Goal: Task Accomplishment & Management: Complete application form

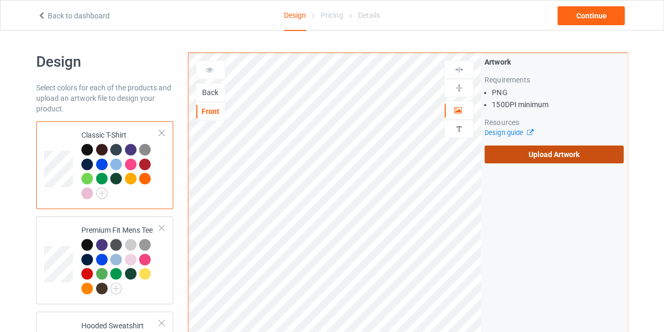
click at [519, 160] on label "Upload Artwork" at bounding box center [553, 154] width 139 height 18
click at [0, 0] on input "Upload Artwork" at bounding box center [0, 0] width 0 height 0
click at [197, 88] on div "Back" at bounding box center [210, 92] width 28 height 10
click at [527, 148] on label "Upload Artwork" at bounding box center [553, 154] width 139 height 18
click at [0, 0] on input "Upload Artwork" at bounding box center [0, 0] width 0 height 0
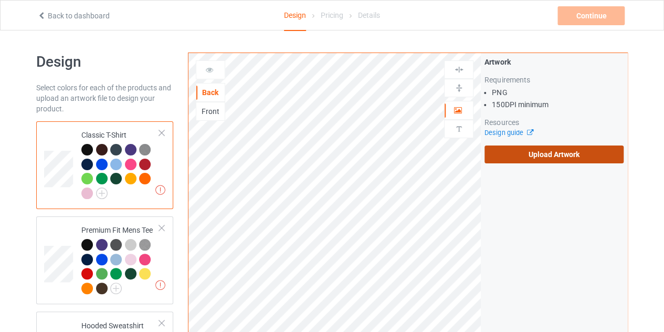
click at [552, 153] on label "Upload Artwork" at bounding box center [553, 154] width 139 height 18
click at [0, 0] on input "Upload Artwork" at bounding box center [0, 0] width 0 height 0
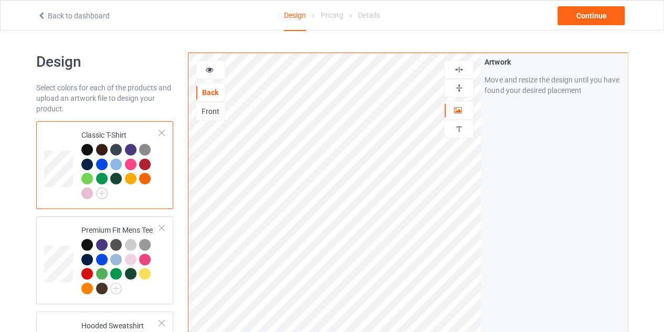
click at [87, 149] on div at bounding box center [87, 150] width 12 height 12
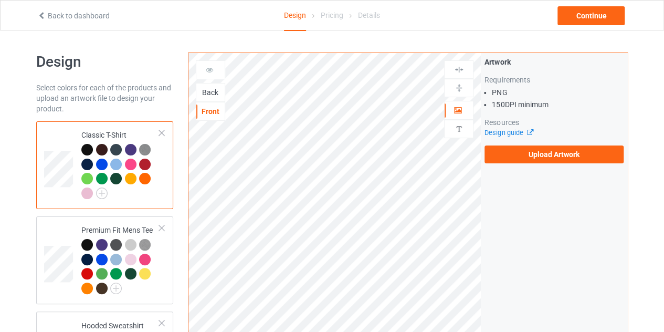
click at [211, 95] on div "Back" at bounding box center [210, 92] width 28 height 10
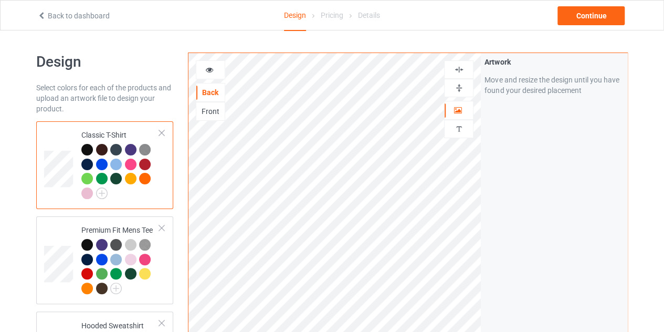
click at [206, 66] on icon at bounding box center [209, 68] width 9 height 7
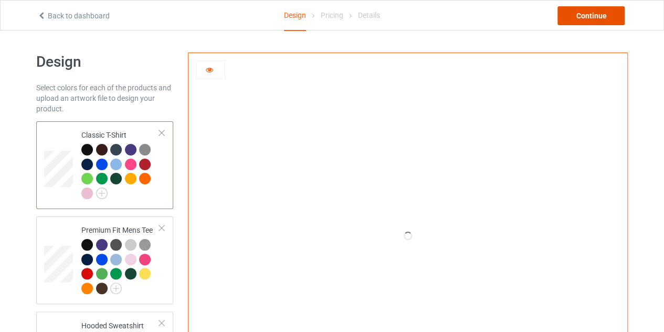
click at [577, 21] on div "Continue" at bounding box center [590, 15] width 67 height 19
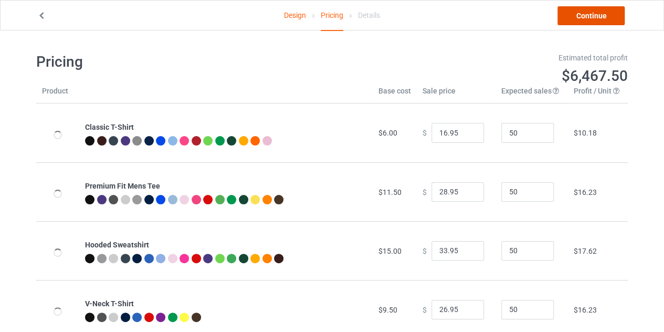
click at [583, 14] on link "Continue" at bounding box center [590, 15] width 67 height 19
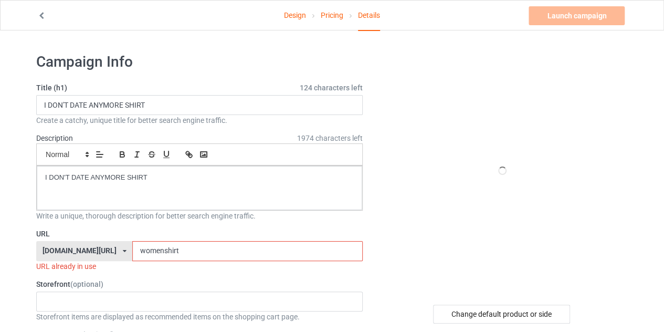
click at [132, 248] on input "womenshirt" at bounding box center [247, 251] width 230 height 20
click at [151, 249] on input "menshirt" at bounding box center [247, 251] width 230 height 20
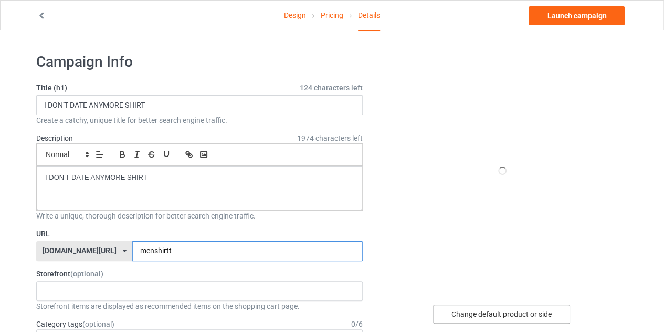
type input "menshirtt"
click at [488, 307] on div "Change default product or side" at bounding box center [501, 313] width 137 height 19
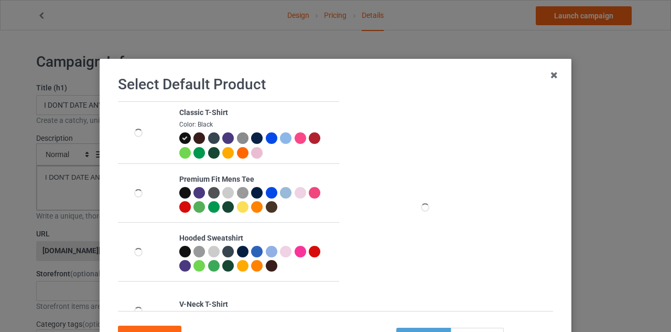
click at [296, 134] on div at bounding box center [301, 138] width 12 height 12
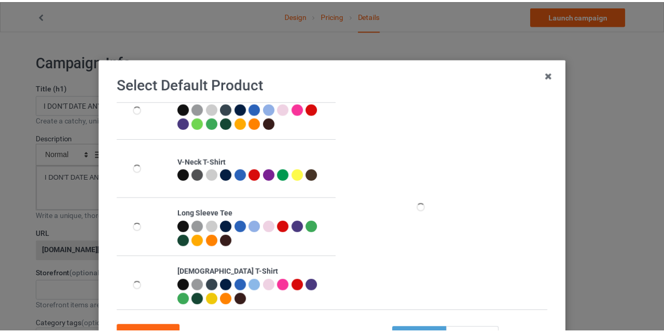
scroll to position [146, 0]
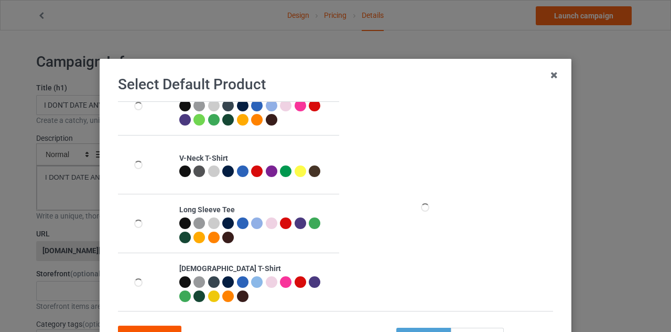
click at [163, 327] on div "Confirm" at bounding box center [149, 334] width 63 height 19
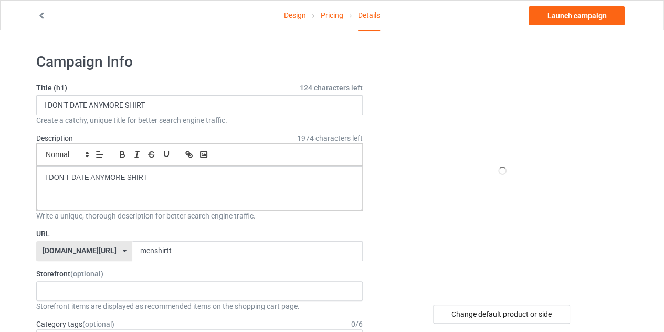
click at [326, 15] on link "Pricing" at bounding box center [331, 15] width 23 height 29
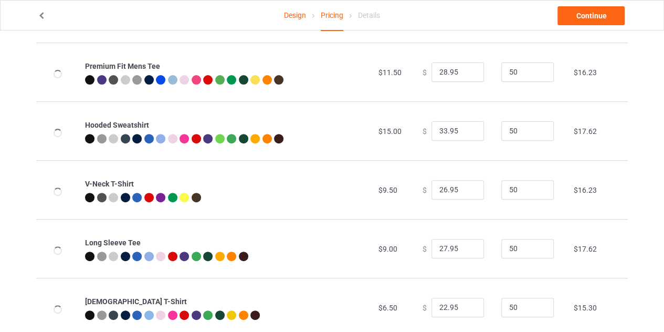
scroll to position [121, 0]
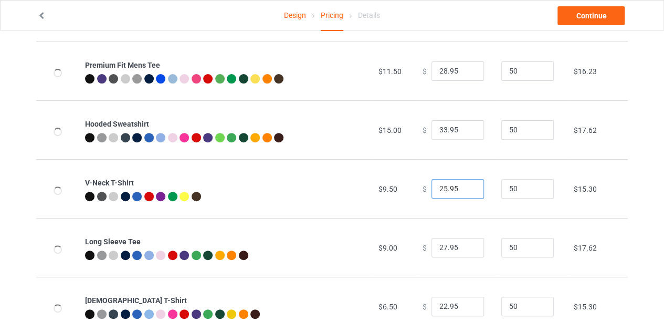
click at [465, 190] on input "25.95" at bounding box center [457, 189] width 52 height 20
click at [465, 190] on input "24.95" at bounding box center [457, 189] width 52 height 20
click at [465, 190] on input "23.95" at bounding box center [457, 189] width 52 height 20
click at [465, 190] on input "22.95" at bounding box center [457, 189] width 52 height 20
click at [465, 190] on input "21.95" at bounding box center [457, 189] width 52 height 20
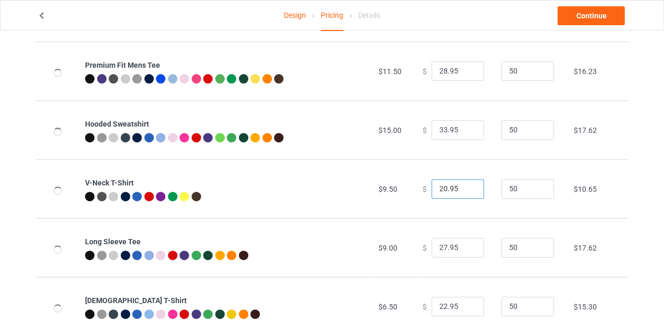
type input "20.95"
click at [465, 190] on input "20.95" at bounding box center [457, 189] width 52 height 20
click at [586, 17] on link "Continue" at bounding box center [590, 15] width 67 height 19
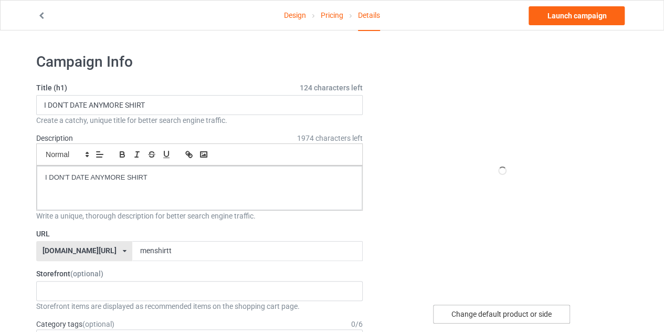
click at [502, 310] on div "Change default product or side" at bounding box center [501, 313] width 137 height 19
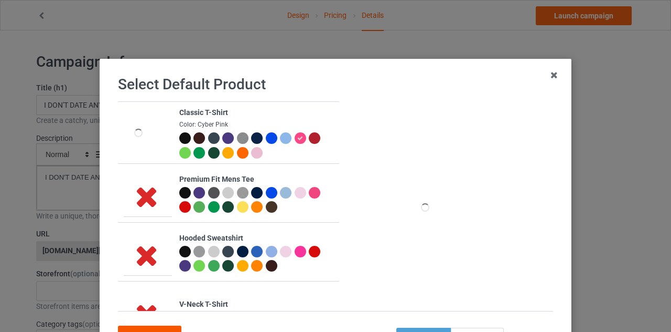
click at [154, 326] on div "Confirm" at bounding box center [149, 334] width 63 height 19
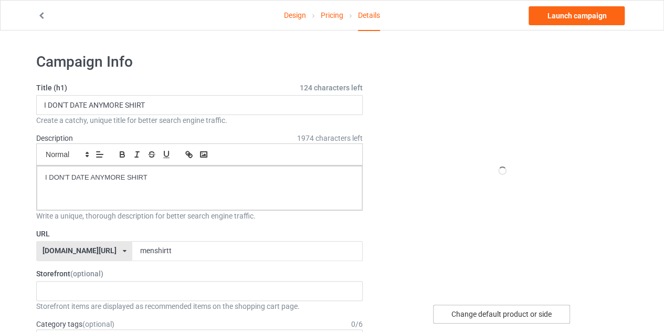
click at [487, 308] on div "Change default product or side" at bounding box center [501, 313] width 137 height 19
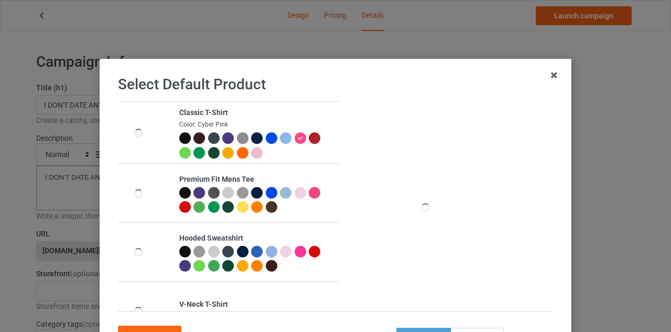
click at [474, 329] on div "back" at bounding box center [477, 336] width 53 height 19
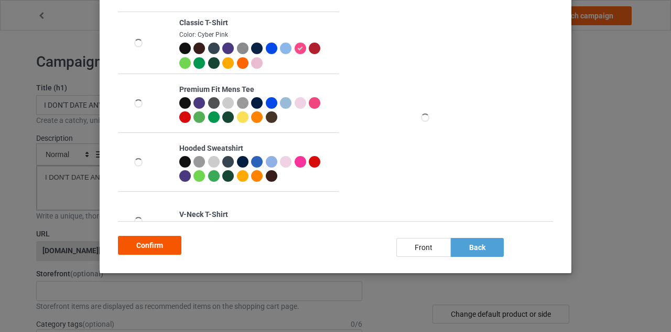
click at [154, 242] on div "Confirm" at bounding box center [149, 245] width 63 height 19
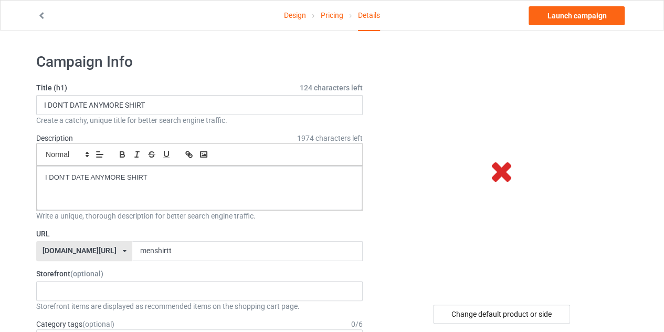
click at [496, 174] on icon at bounding box center [501, 170] width 35 height 29
click at [474, 309] on div "Change default product or side" at bounding box center [501, 313] width 137 height 19
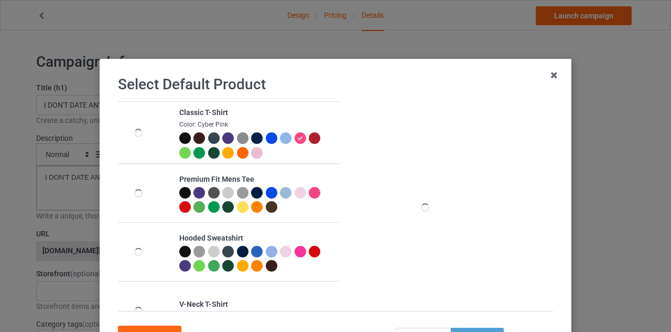
click at [180, 136] on div at bounding box center [185, 138] width 12 height 12
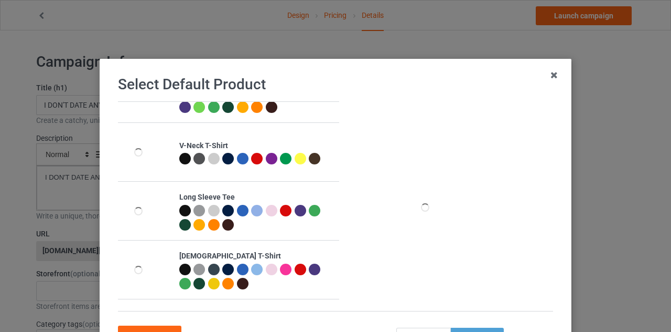
scroll to position [90, 0]
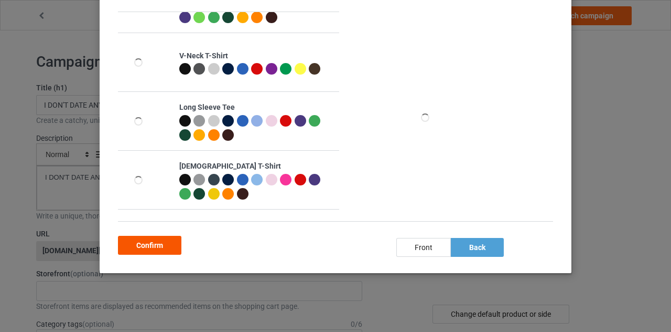
click at [153, 242] on div "Confirm" at bounding box center [149, 245] width 63 height 19
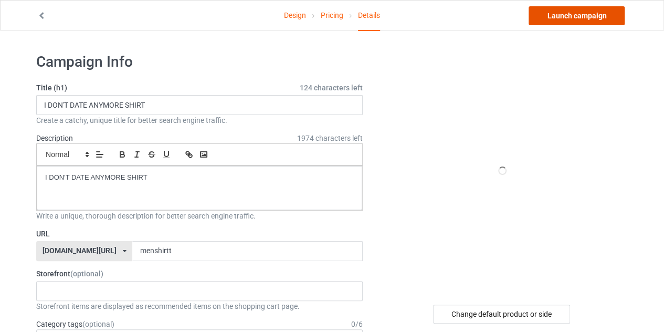
click at [569, 12] on link "Launch campaign" at bounding box center [576, 15] width 96 height 19
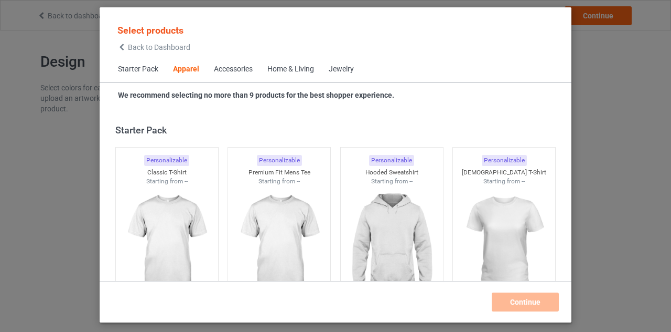
scroll to position [391, 0]
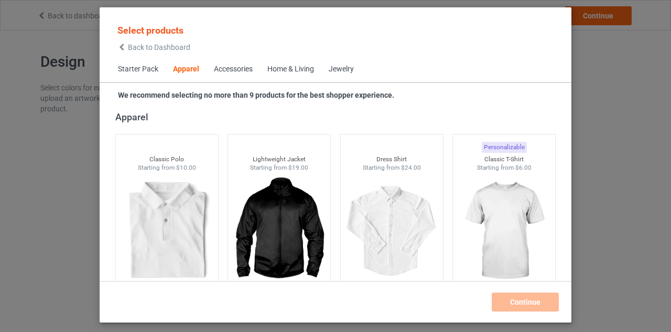
click at [122, 47] on icon at bounding box center [121, 47] width 9 height 7
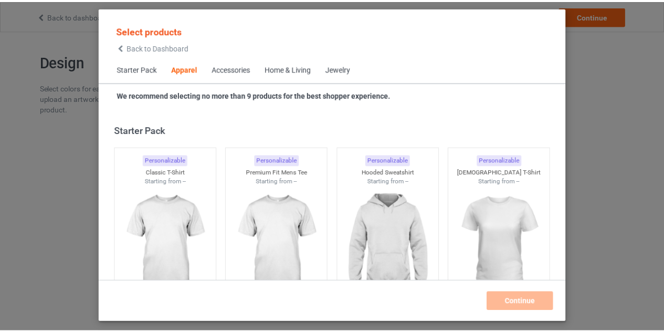
scroll to position [391, 0]
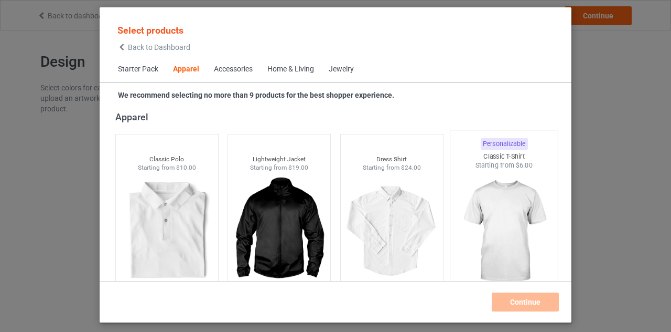
click at [485, 200] on img at bounding box center [504, 231] width 99 height 123
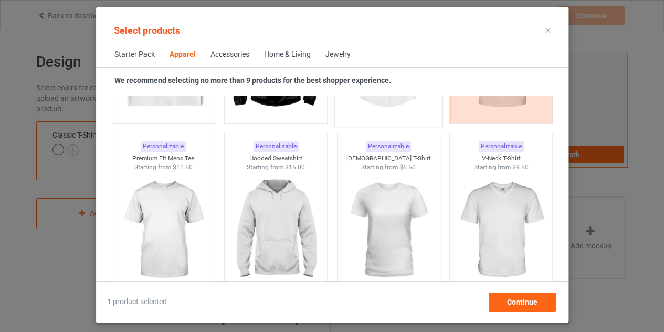
scroll to position [547, 0]
click at [157, 193] on img at bounding box center [163, 230] width 99 height 123
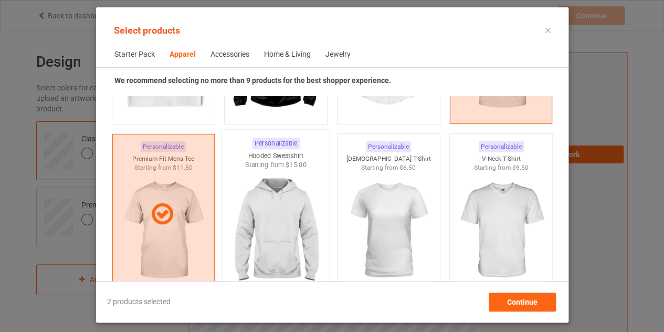
click at [255, 210] on img at bounding box center [275, 230] width 99 height 123
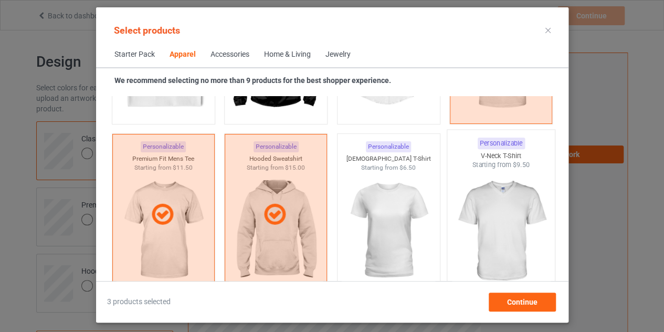
click at [484, 218] on img at bounding box center [500, 230] width 99 height 123
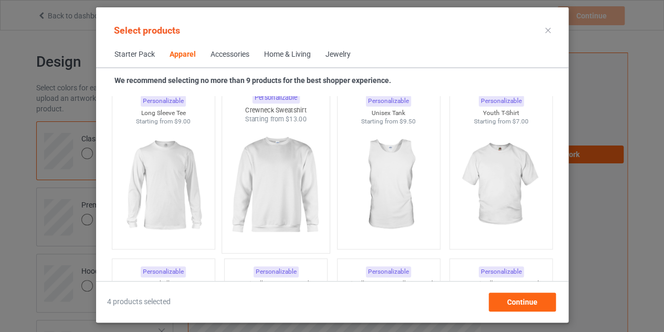
scroll to position [765, 0]
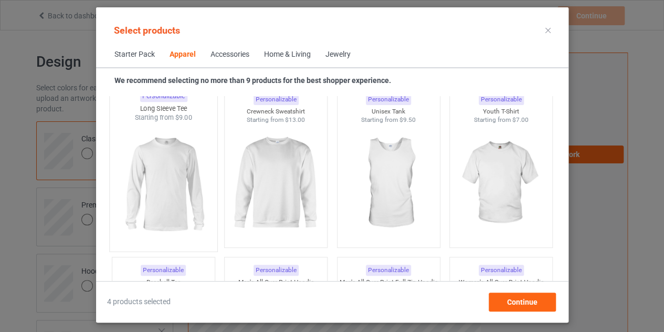
click at [163, 174] on img at bounding box center [163, 183] width 99 height 123
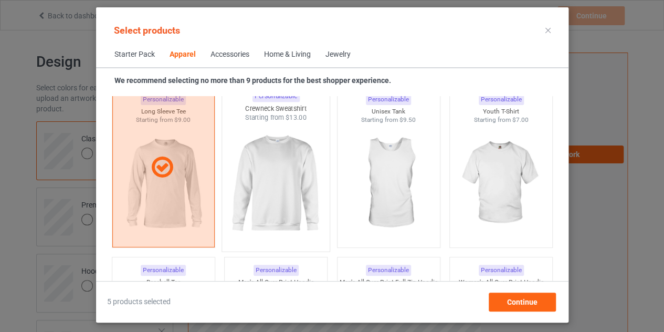
click at [266, 173] on img at bounding box center [275, 183] width 99 height 123
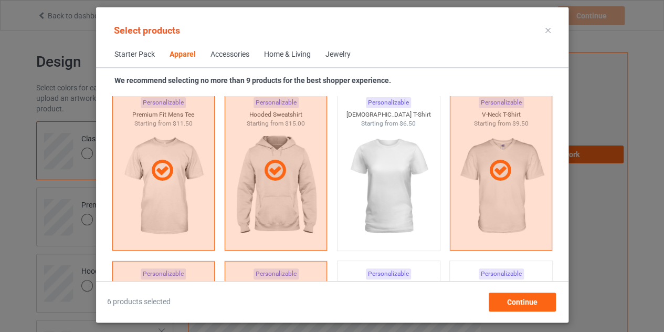
scroll to position [592, 0]
click at [376, 179] on img at bounding box center [388, 185] width 94 height 117
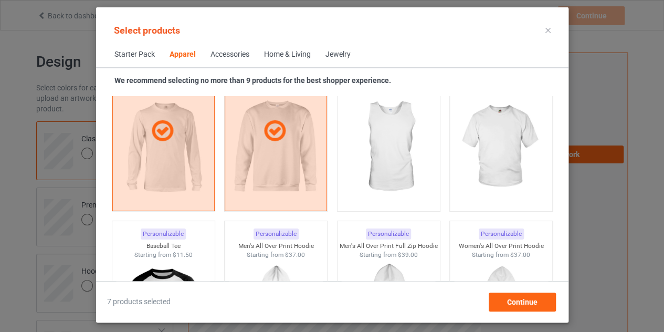
scroll to position [802, 0]
click at [521, 294] on div "Continue" at bounding box center [521, 301] width 67 height 19
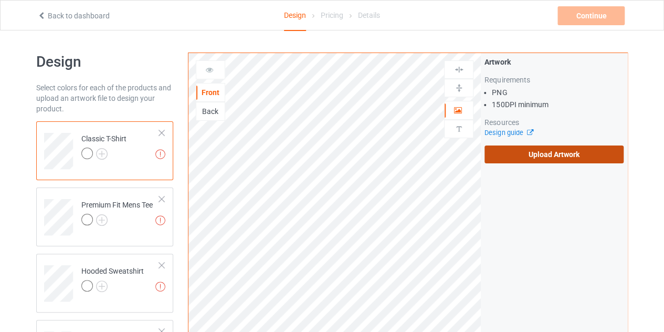
click at [538, 157] on label "Upload Artwork" at bounding box center [553, 154] width 139 height 18
click at [0, 0] on input "Upload Artwork" at bounding box center [0, 0] width 0 height 0
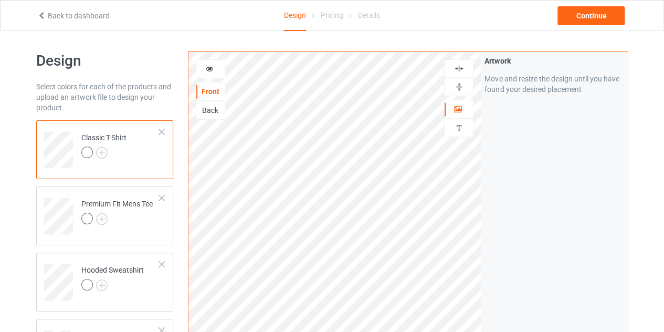
scroll to position [1, 0]
click at [208, 69] on icon at bounding box center [209, 67] width 9 height 7
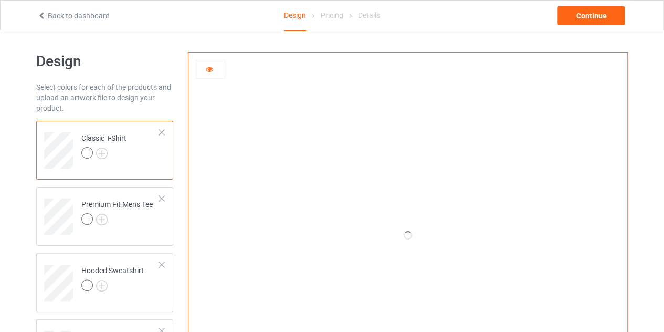
click at [107, 148] on div at bounding box center [103, 154] width 45 height 15
click at [102, 153] on img at bounding box center [102, 153] width 12 height 12
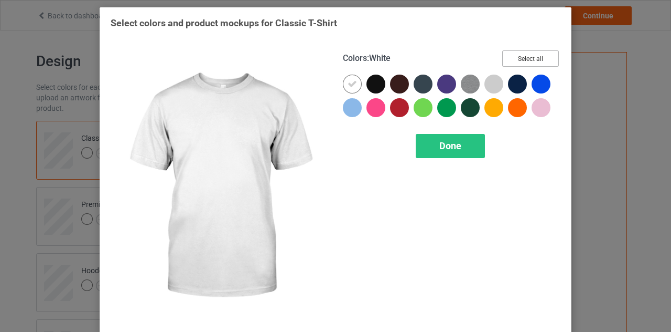
click at [525, 61] on button "Select all" at bounding box center [531, 58] width 57 height 16
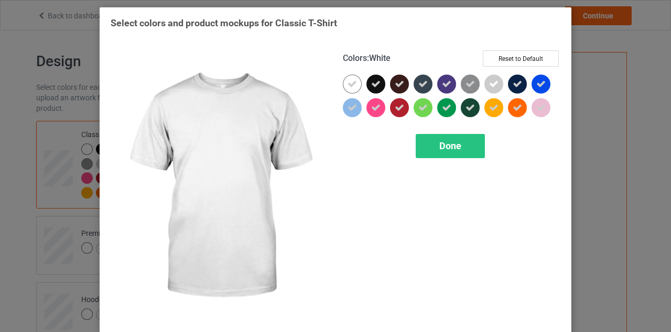
click at [348, 84] on icon at bounding box center [352, 83] width 9 height 9
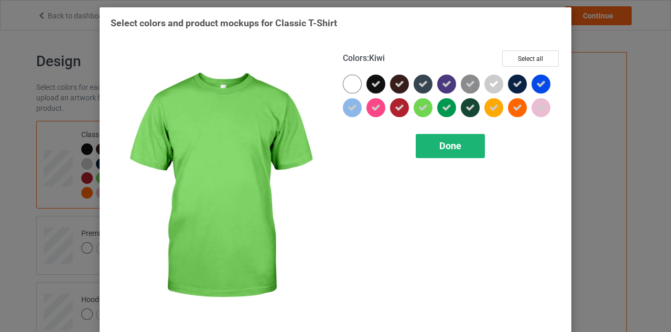
click at [451, 145] on span "Done" at bounding box center [451, 145] width 22 height 11
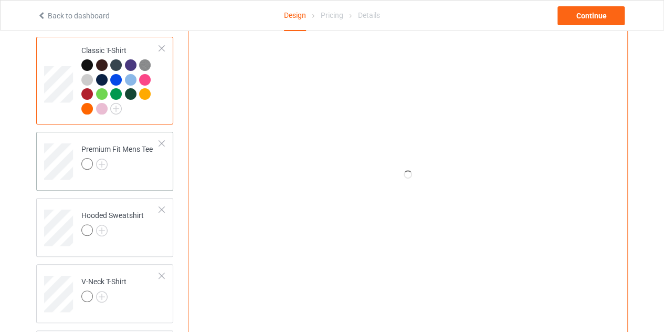
scroll to position [86, 0]
click at [102, 160] on img at bounding box center [102, 163] width 12 height 12
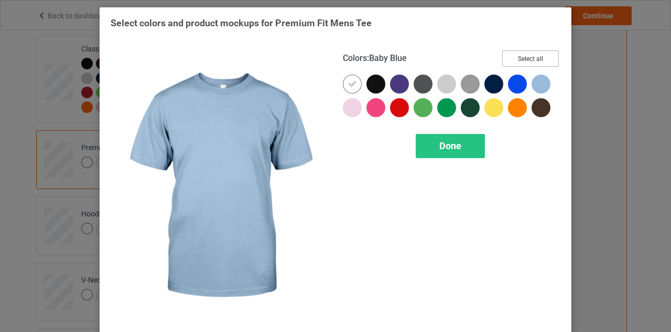
click at [539, 65] on button "Select all" at bounding box center [531, 58] width 57 height 16
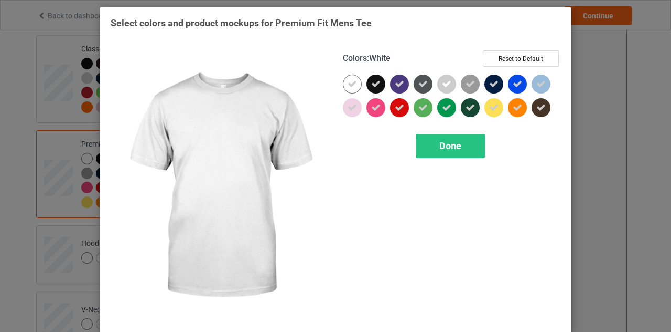
click at [349, 83] on icon at bounding box center [352, 83] width 9 height 9
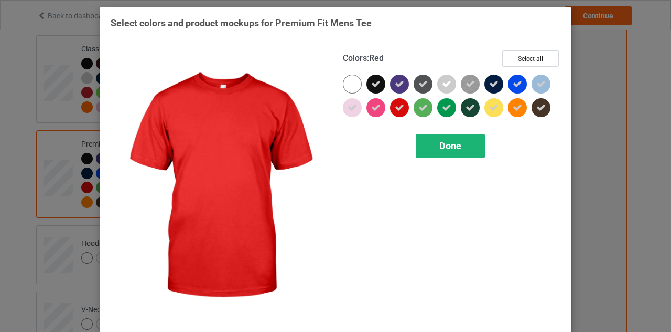
click at [432, 141] on div "Done" at bounding box center [450, 146] width 69 height 24
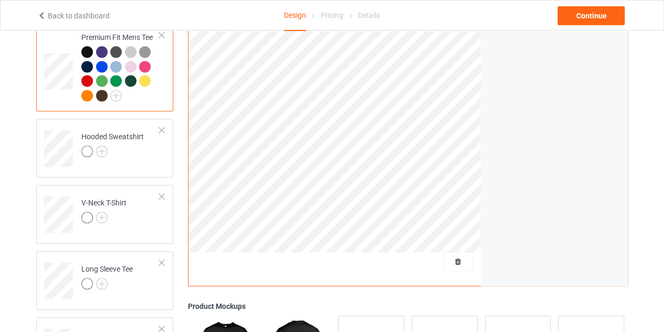
scroll to position [206, 0]
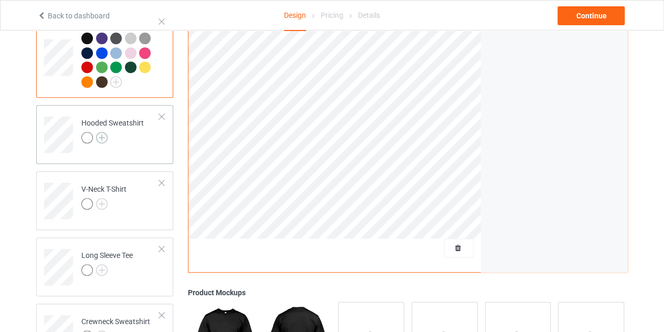
click at [101, 136] on img at bounding box center [102, 138] width 12 height 12
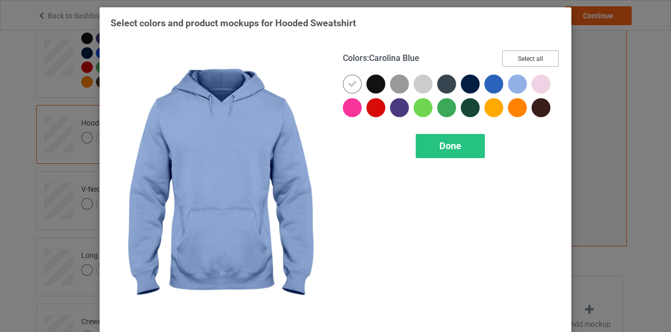
click at [534, 59] on button "Select all" at bounding box center [531, 58] width 57 height 16
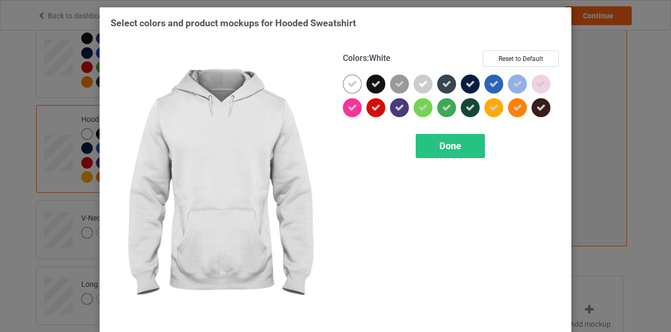
click at [352, 82] on icon at bounding box center [352, 83] width 9 height 9
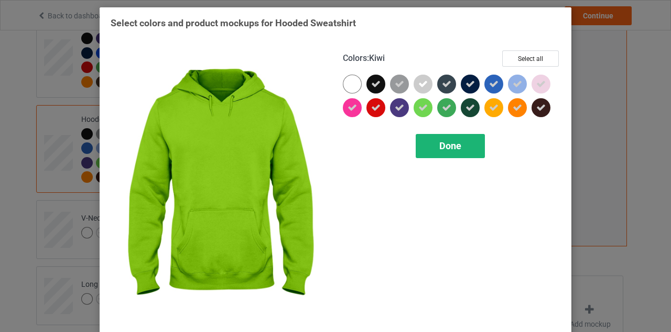
click at [433, 136] on div "Done" at bounding box center [450, 146] width 69 height 24
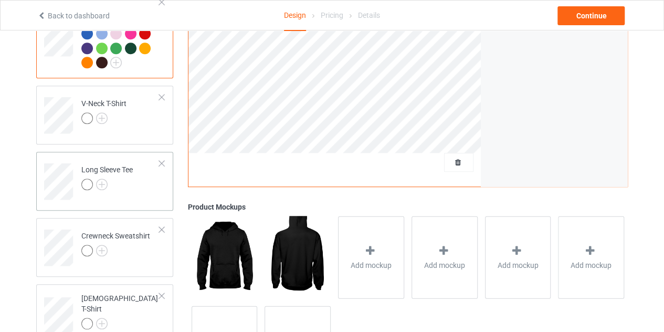
scroll to position [328, 0]
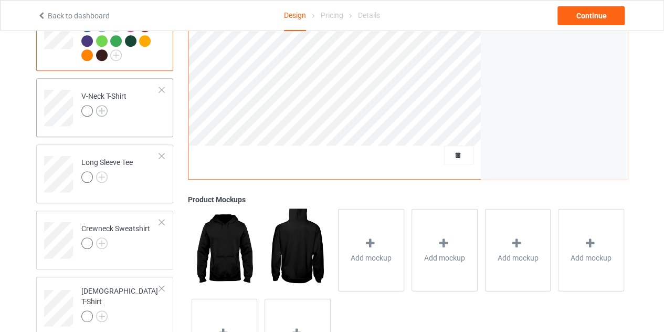
click at [98, 105] on img at bounding box center [102, 111] width 12 height 12
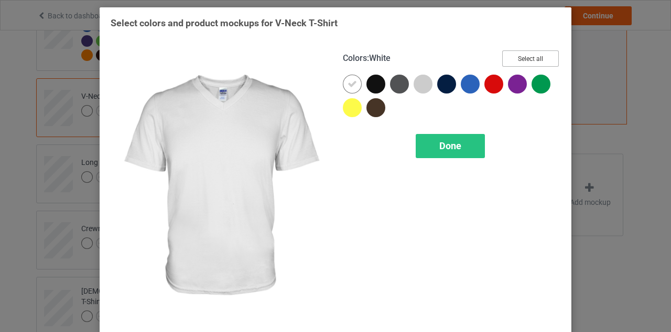
click at [528, 51] on button "Select all" at bounding box center [531, 58] width 57 height 16
click at [349, 82] on icon at bounding box center [352, 83] width 9 height 9
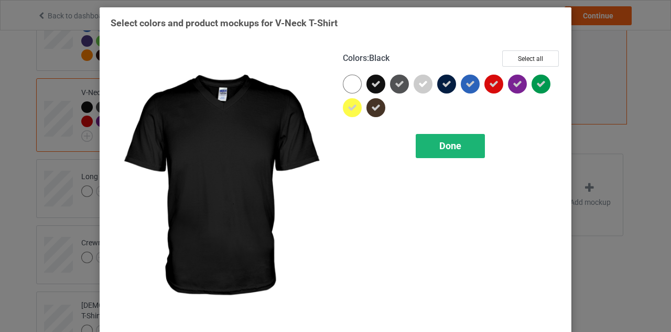
click at [432, 141] on div "Done" at bounding box center [450, 146] width 69 height 24
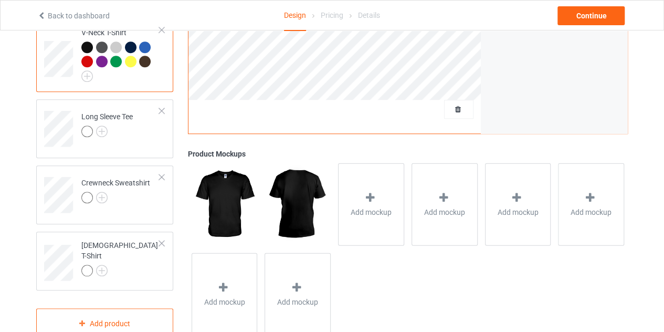
scroll to position [392, 0]
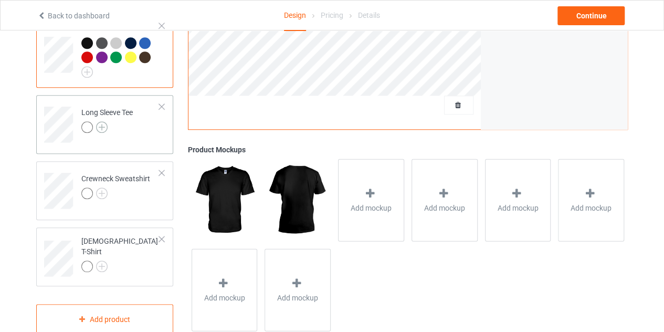
click at [104, 131] on img at bounding box center [102, 127] width 12 height 12
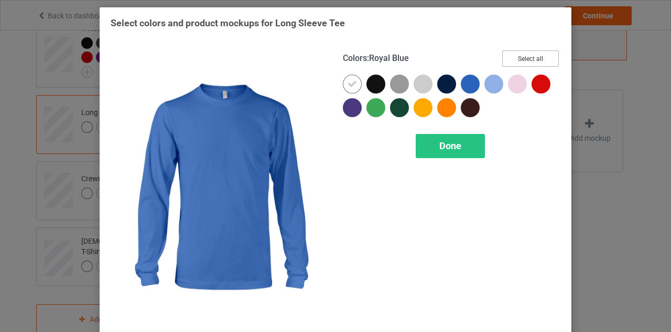
click at [521, 56] on button "Select all" at bounding box center [531, 58] width 57 height 16
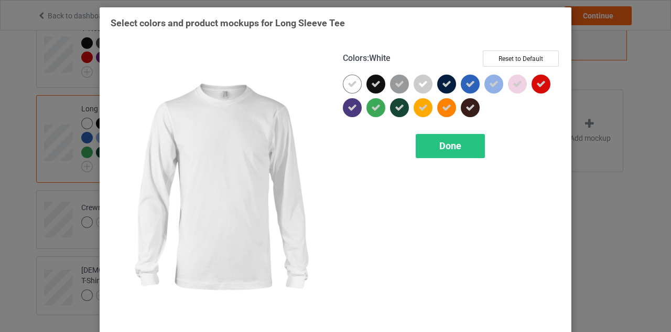
click at [351, 82] on icon at bounding box center [352, 83] width 9 height 9
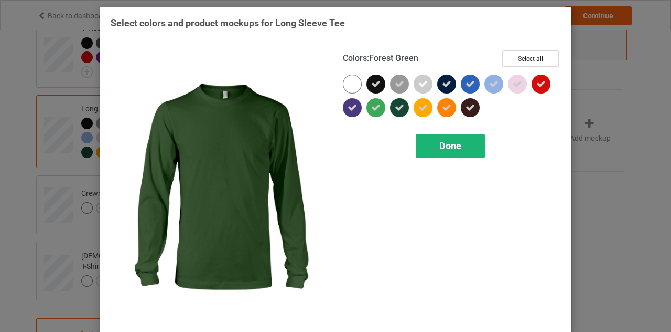
click at [416, 134] on div "Done" at bounding box center [450, 146] width 69 height 24
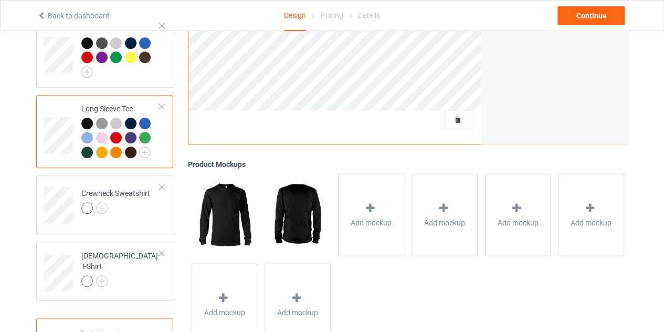
scroll to position [430, 0]
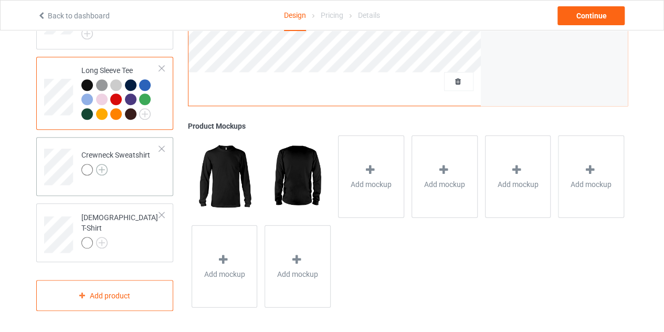
click at [103, 168] on img at bounding box center [102, 170] width 12 height 12
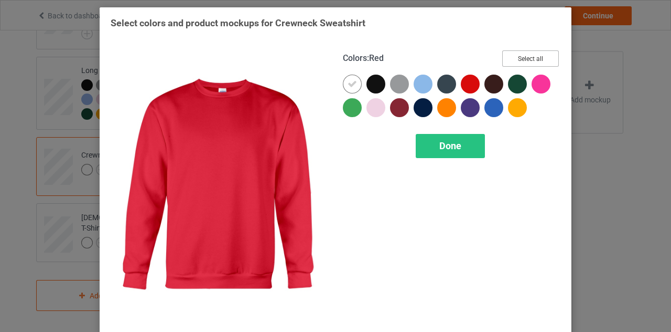
click at [532, 57] on button "Select all" at bounding box center [531, 58] width 57 height 16
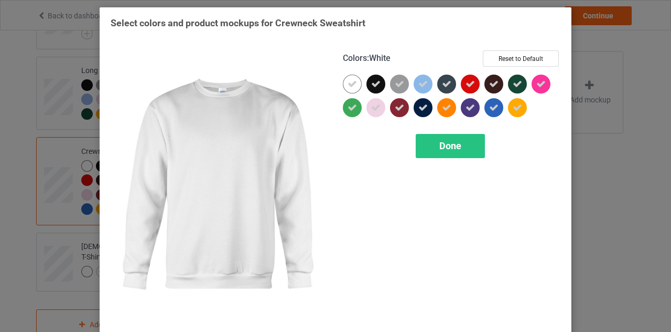
click at [348, 80] on icon at bounding box center [352, 83] width 9 height 9
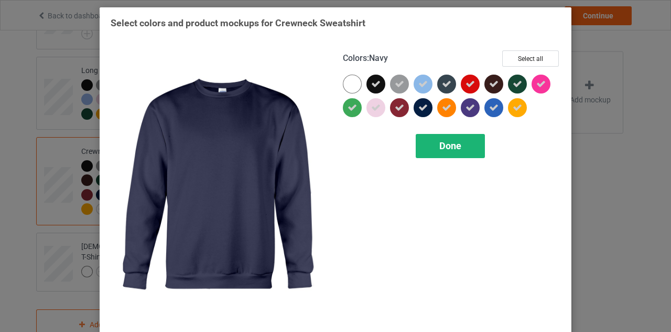
click at [442, 144] on span "Done" at bounding box center [451, 145] width 22 height 11
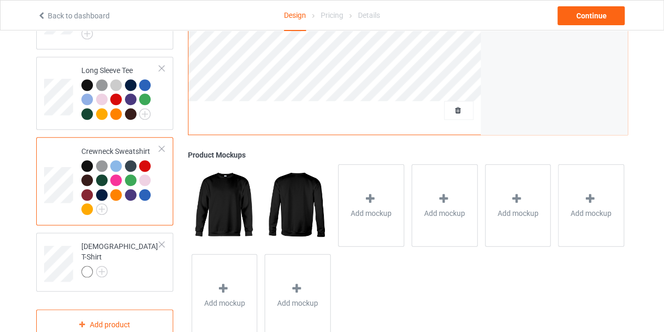
scroll to position [459, 0]
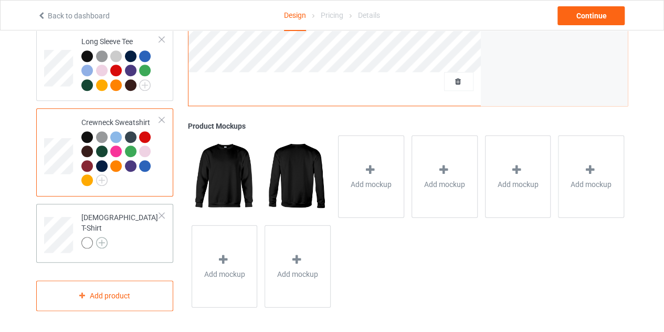
click at [104, 237] on img at bounding box center [102, 243] width 12 height 12
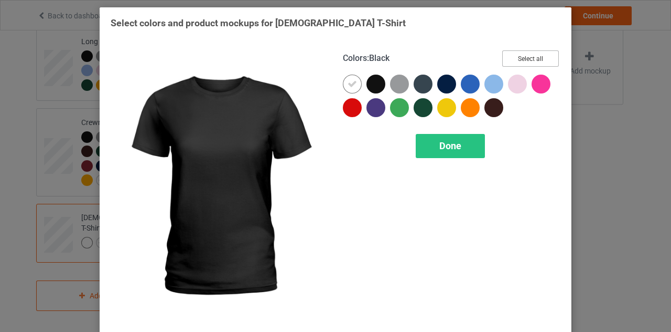
click at [525, 56] on button "Select all" at bounding box center [531, 58] width 57 height 16
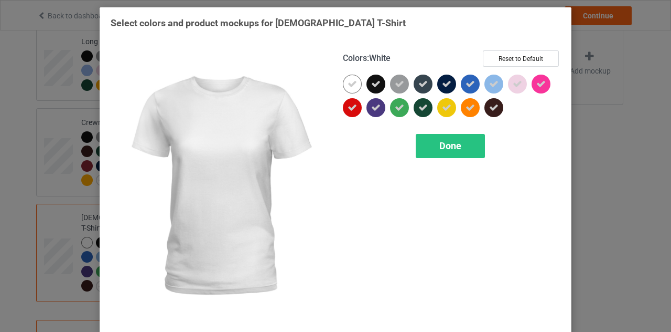
click at [348, 84] on icon at bounding box center [352, 83] width 9 height 9
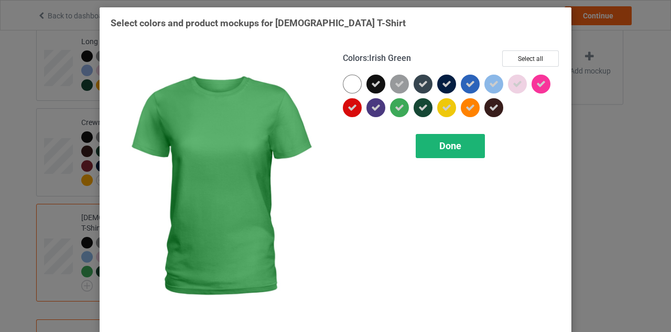
click at [426, 138] on div "Done" at bounding box center [450, 146] width 69 height 24
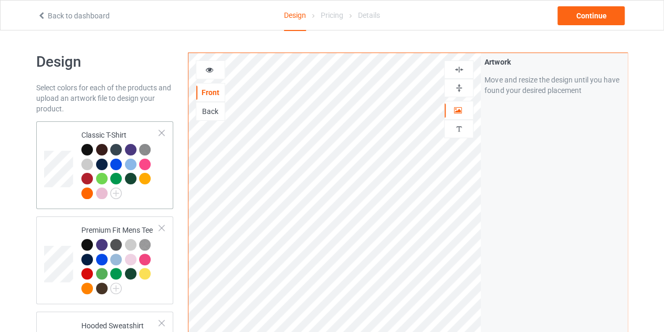
click at [73, 132] on td at bounding box center [59, 164] width 31 height 79
click at [209, 67] on icon at bounding box center [209, 68] width 9 height 7
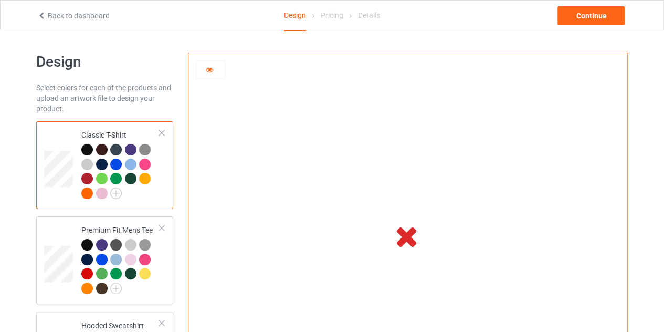
click at [212, 69] on icon at bounding box center [209, 68] width 9 height 7
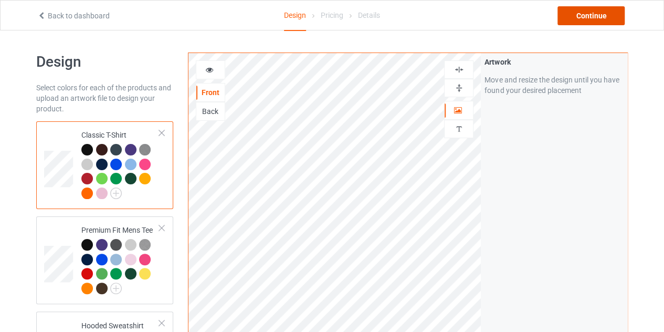
click at [578, 14] on div "Continue" at bounding box center [590, 15] width 67 height 19
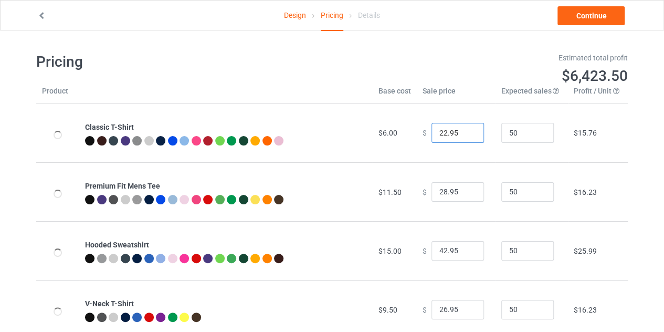
click at [465, 138] on input "22.95" at bounding box center [457, 133] width 52 height 20
click at [465, 134] on input "21.95" at bounding box center [457, 133] width 52 height 20
click at [465, 134] on input "20.95" at bounding box center [457, 133] width 52 height 20
click at [465, 134] on input "19.95" at bounding box center [457, 133] width 52 height 20
click at [465, 134] on input "18.95" at bounding box center [457, 133] width 52 height 20
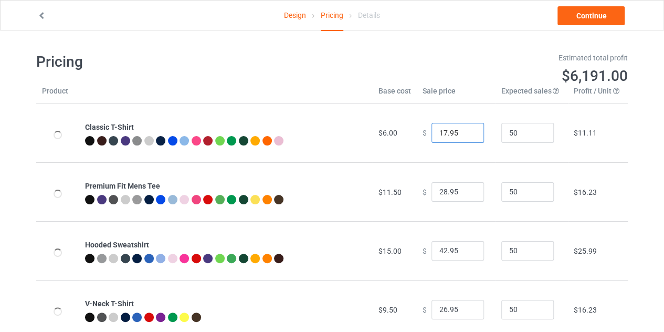
type input "17.95"
click at [465, 134] on input "17.95" at bounding box center [457, 133] width 52 height 20
click at [575, 18] on link "Continue" at bounding box center [590, 15] width 67 height 19
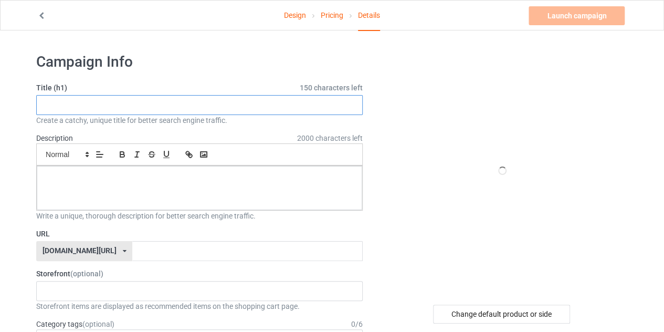
click at [238, 95] on input "text" at bounding box center [199, 105] width 326 height 20
click at [181, 102] on input "i'm not with stupid any more shirt" at bounding box center [199, 105] width 326 height 20
type input "i'm not with stupid any more shirt"
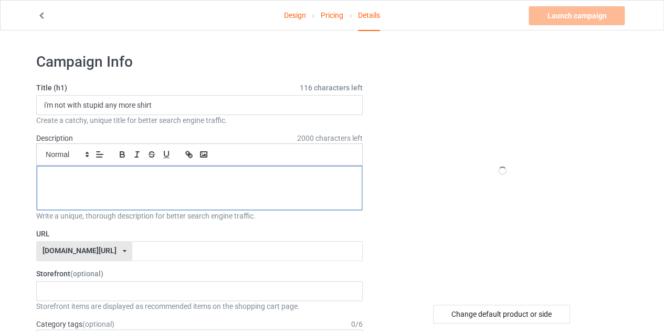
click at [151, 179] on p at bounding box center [199, 178] width 308 height 10
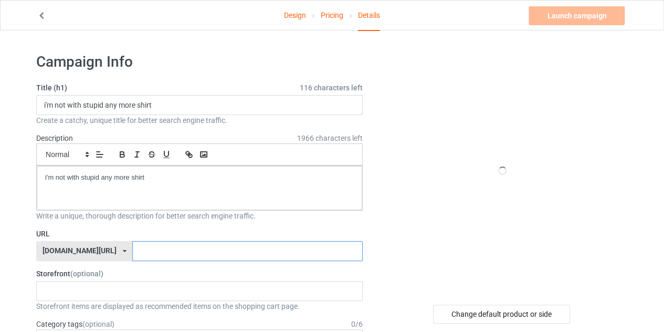
click at [134, 245] on input "text" at bounding box center [247, 251] width 230 height 20
type input "m"
type input "s"
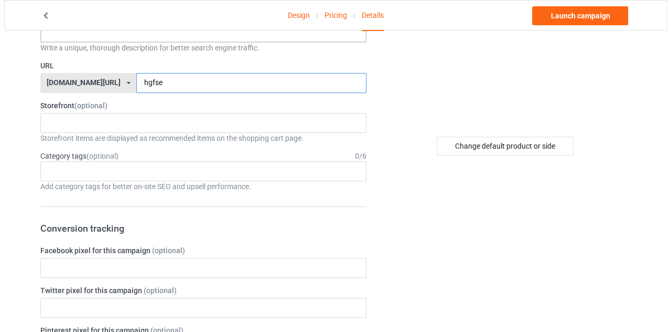
scroll to position [169, 0]
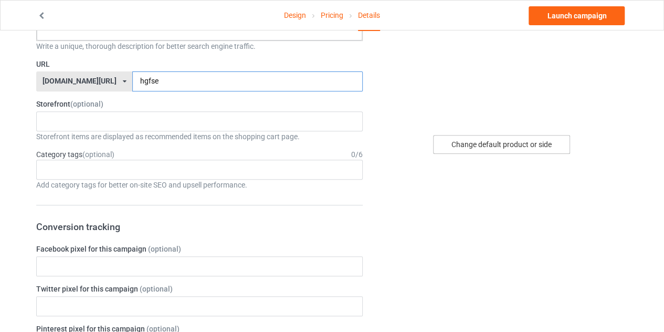
type input "hgfse"
click at [447, 143] on div "Change default product or side" at bounding box center [501, 144] width 137 height 19
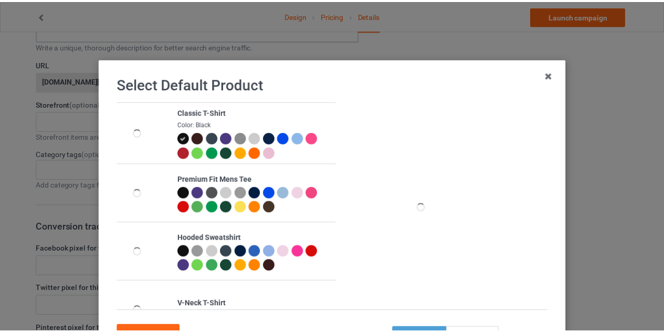
scroll to position [90, 0]
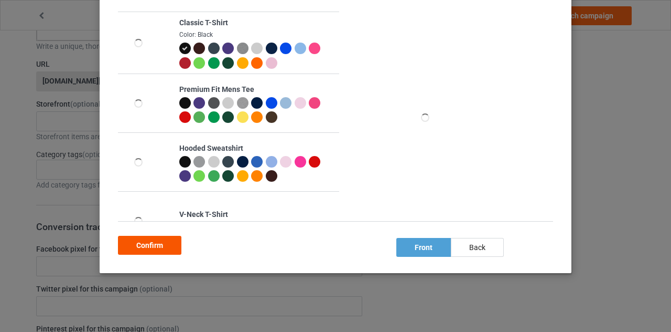
click at [141, 248] on div "Confirm" at bounding box center [149, 245] width 63 height 19
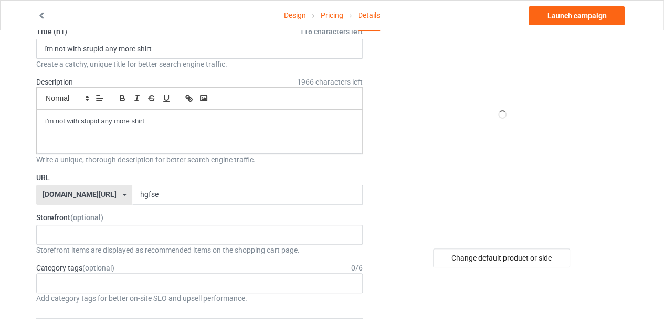
scroll to position [42, 0]
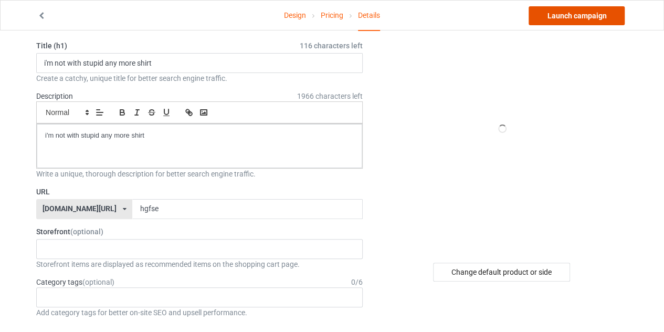
click at [574, 21] on link "Launch campaign" at bounding box center [576, 15] width 96 height 19
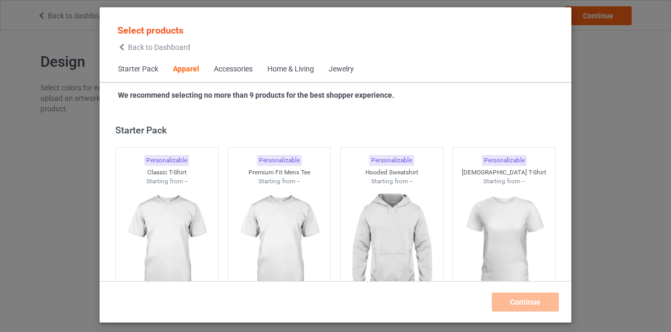
scroll to position [391, 0]
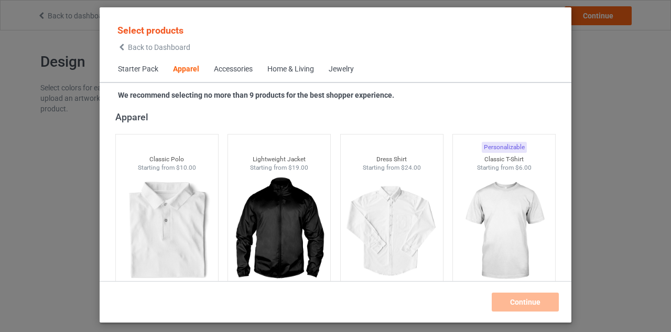
click at [124, 49] on icon at bounding box center [121, 47] width 9 height 7
